Goal: Go to known website: Access a specific website the user already knows

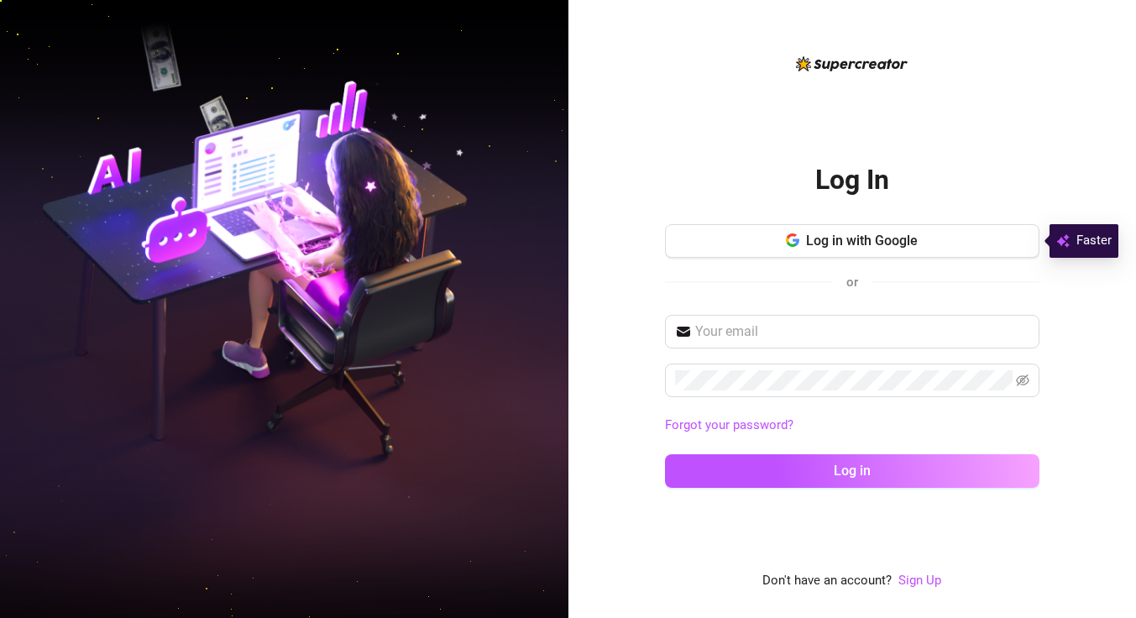
click at [805, 237] on button "Log in with Google" at bounding box center [852, 241] width 375 height 34
click at [757, 247] on button "Log in with Google" at bounding box center [852, 241] width 375 height 34
